Goal: Understand site structure: Understand site structure

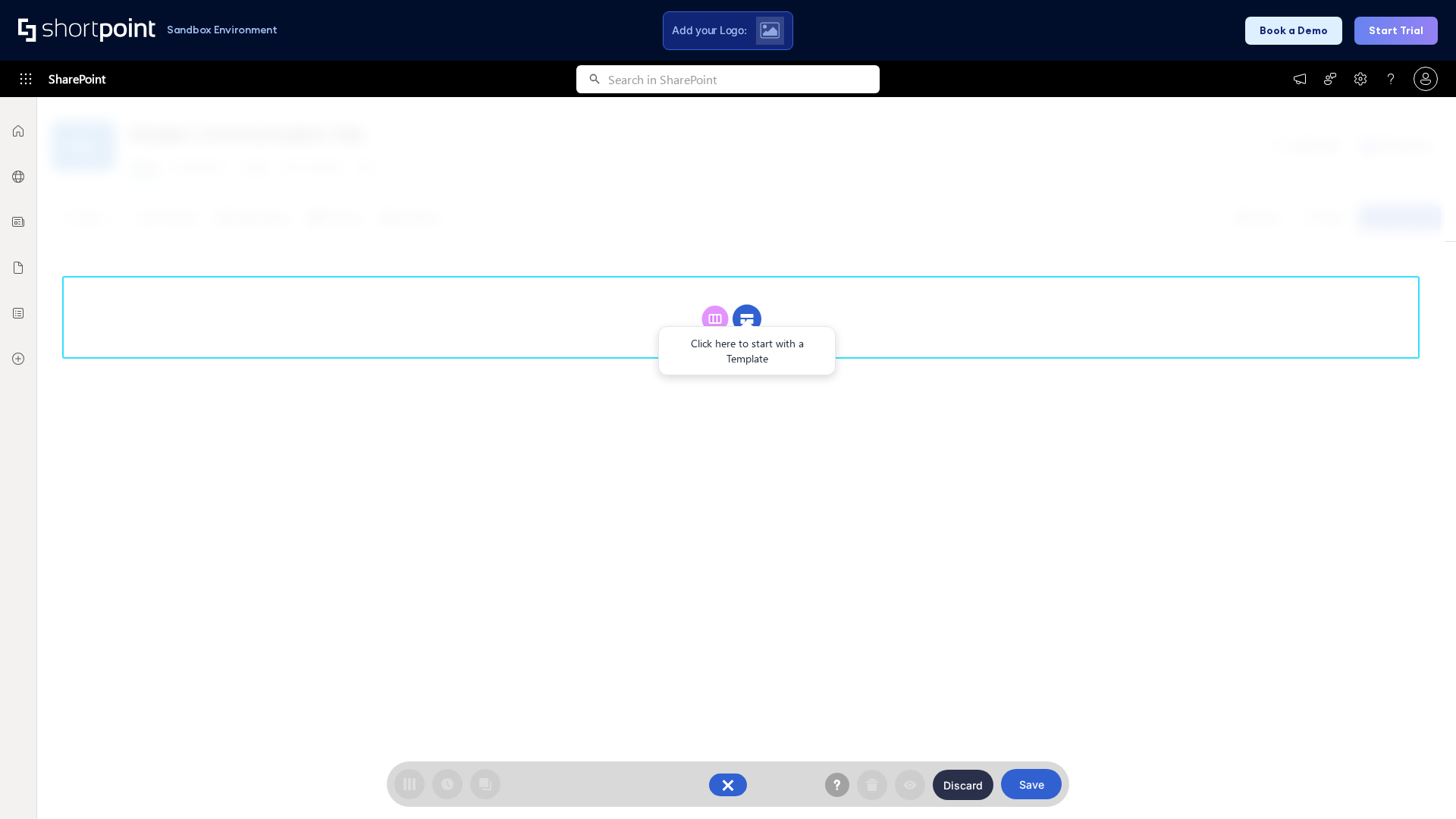
click at [747, 318] on circle at bounding box center [746, 318] width 29 height 29
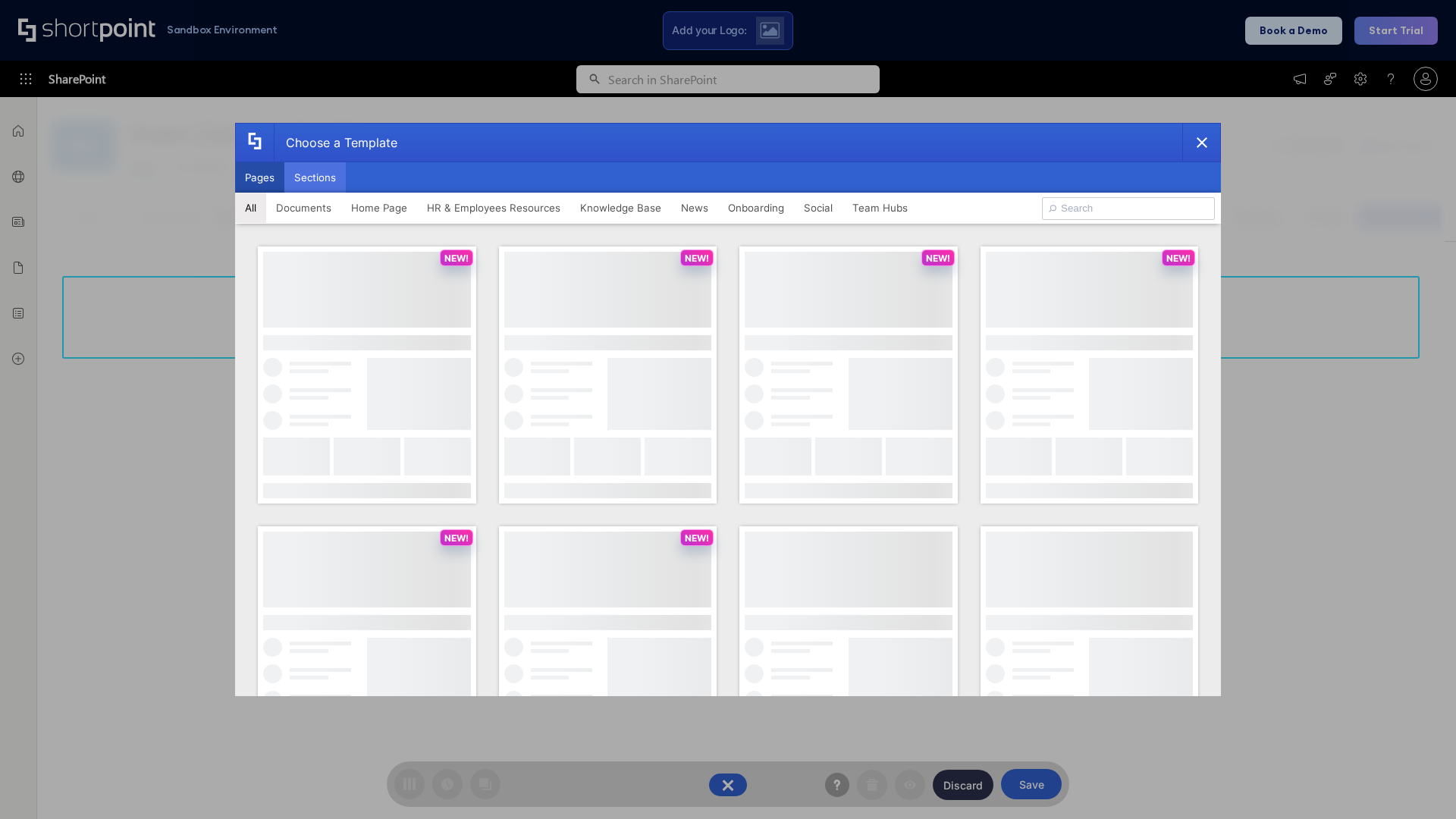
click at [314, 177] on button "Sections" at bounding box center [314, 177] width 61 height 30
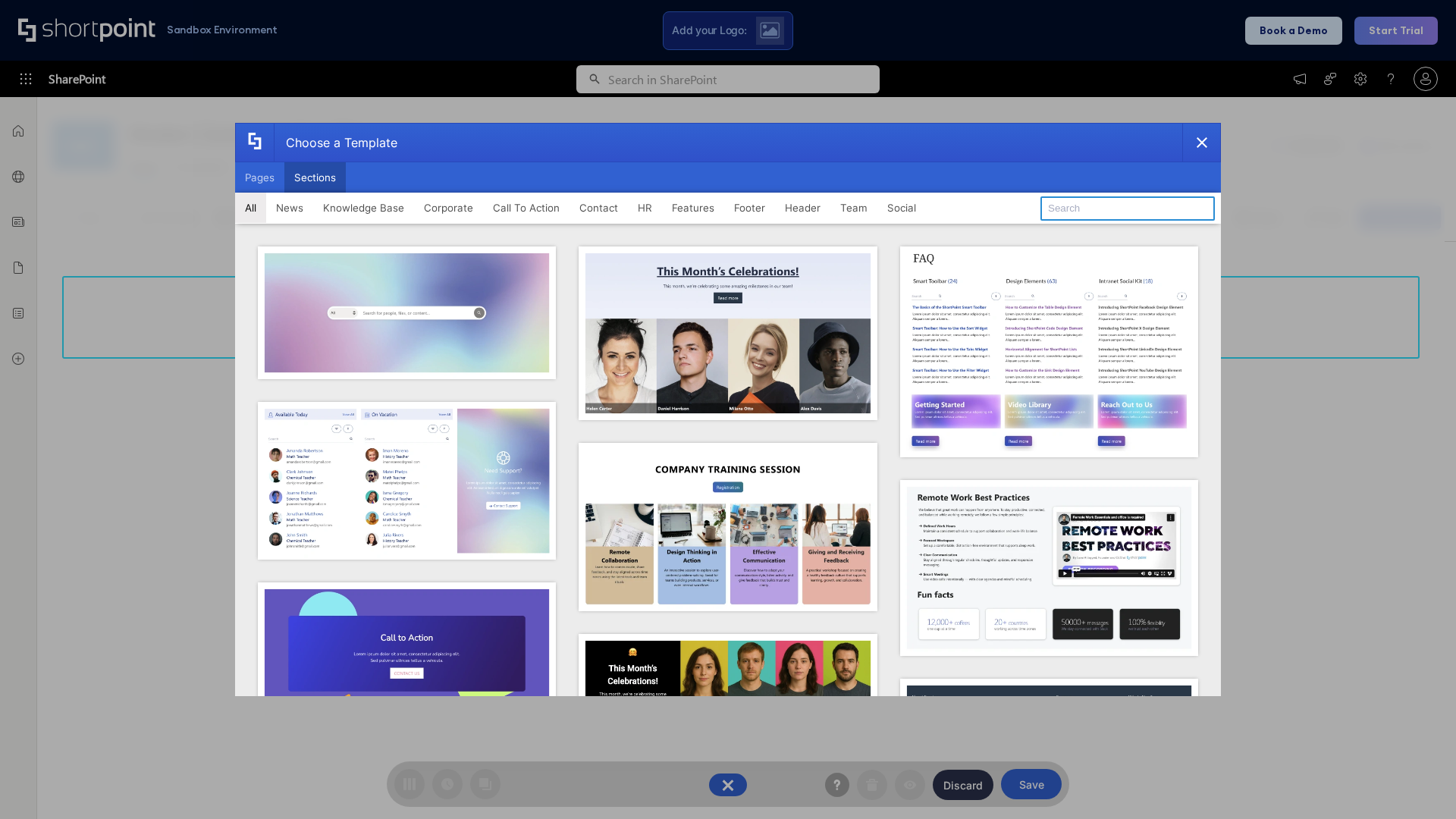
type input "Header 5"
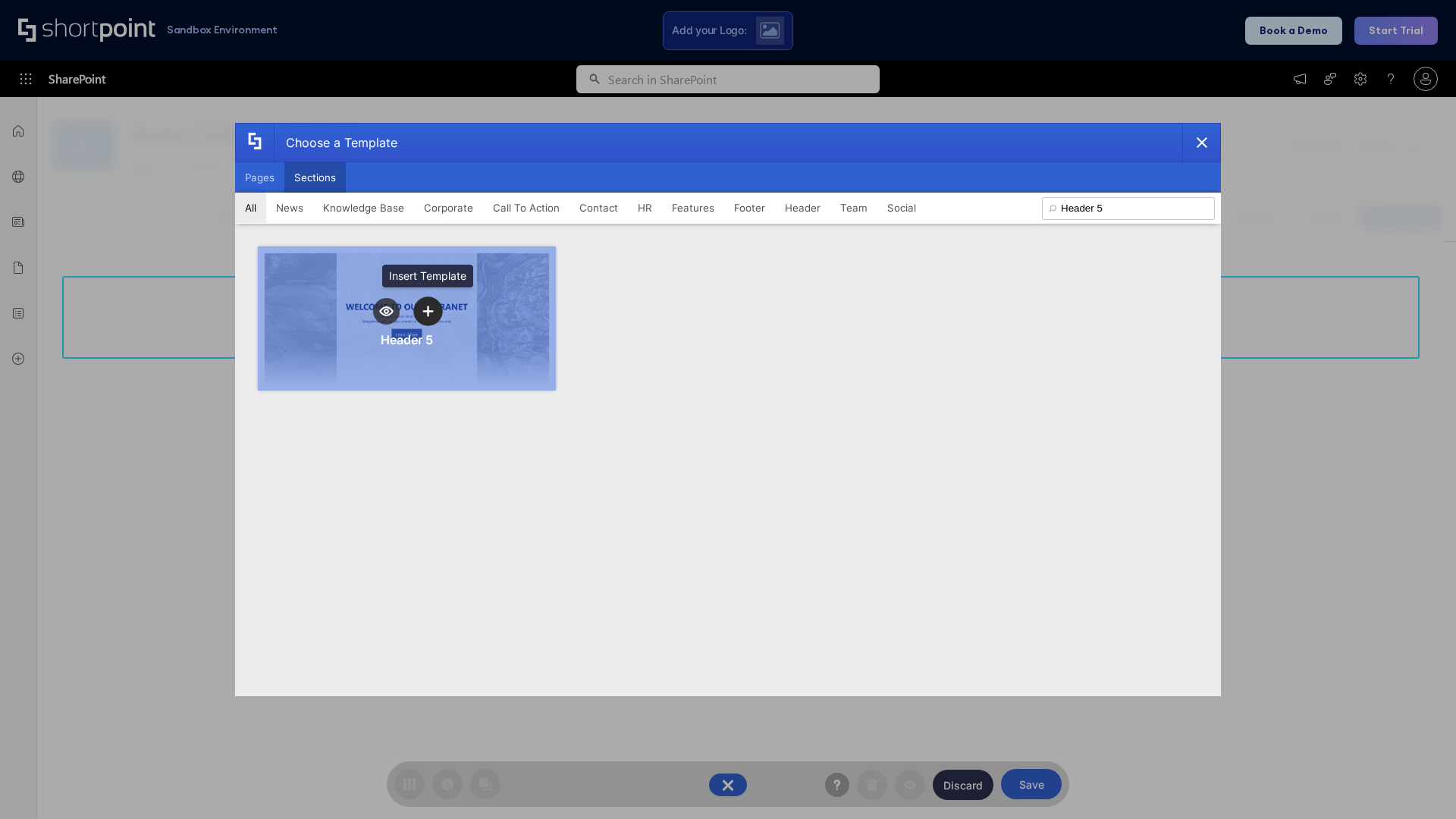
click at [428, 311] on icon "template selector" at bounding box center [427, 310] width 11 height 11
